Goal: Information Seeking & Learning: Learn about a topic

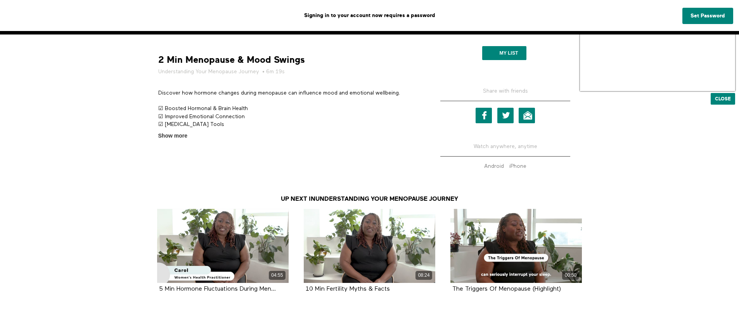
scroll to position [322, 0]
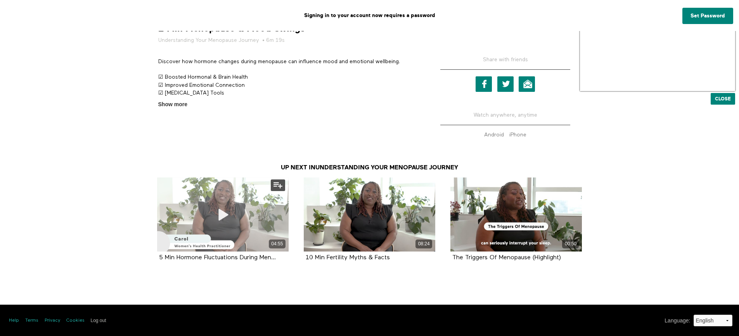
click at [229, 204] on span at bounding box center [222, 214] width 23 height 23
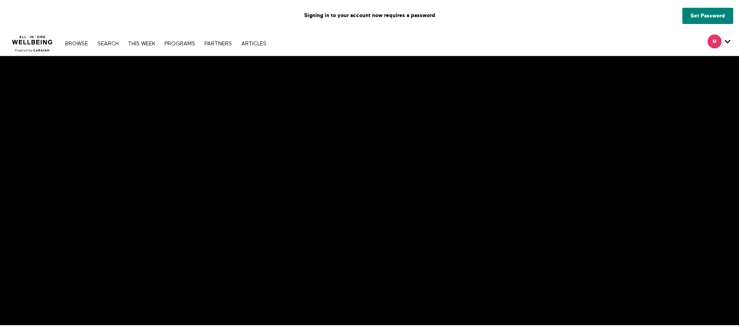
scroll to position [39, 0]
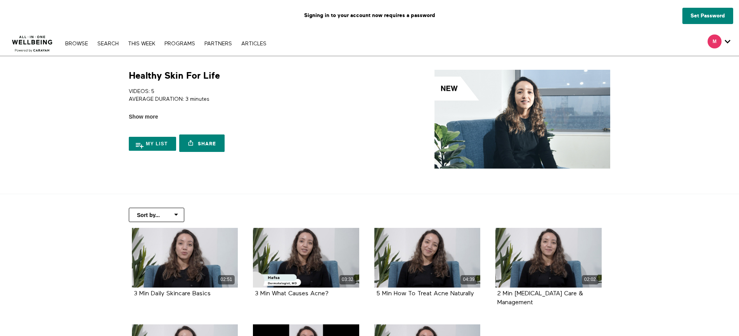
scroll to position [39, 0]
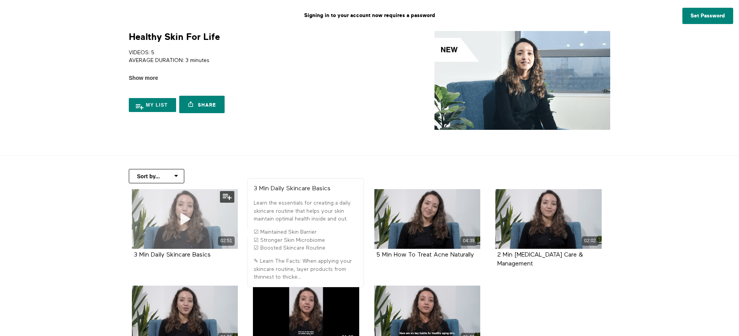
click at [168, 217] on div "02:51" at bounding box center [185, 219] width 106 height 60
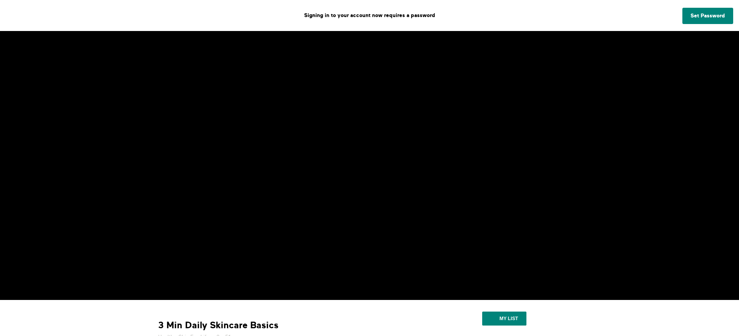
scroll to position [39, 0]
